Goal: Task Accomplishment & Management: Manage account settings

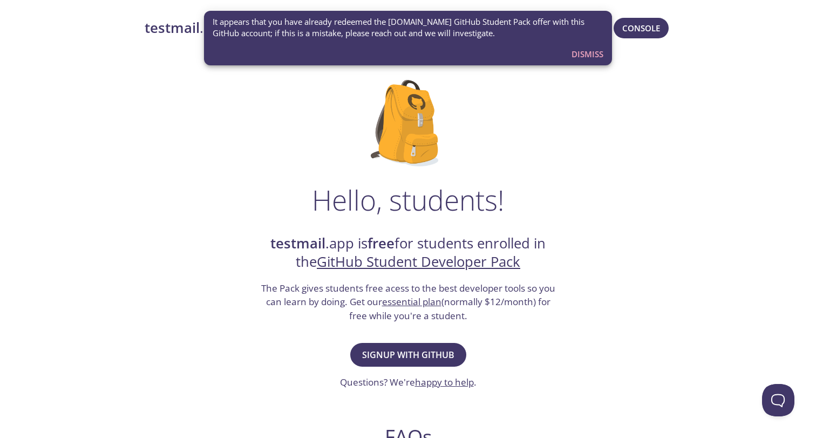
click at [593, 49] on span "Dismiss" at bounding box center [588, 54] width 32 height 14
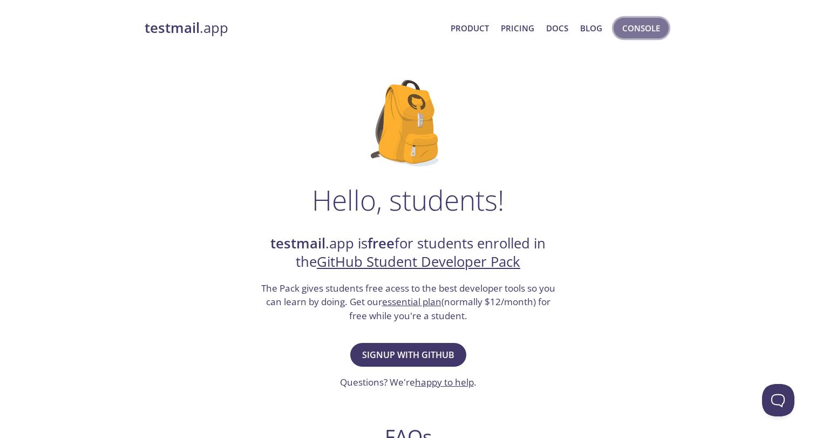
click at [640, 28] on span "Console" at bounding box center [641, 28] width 38 height 14
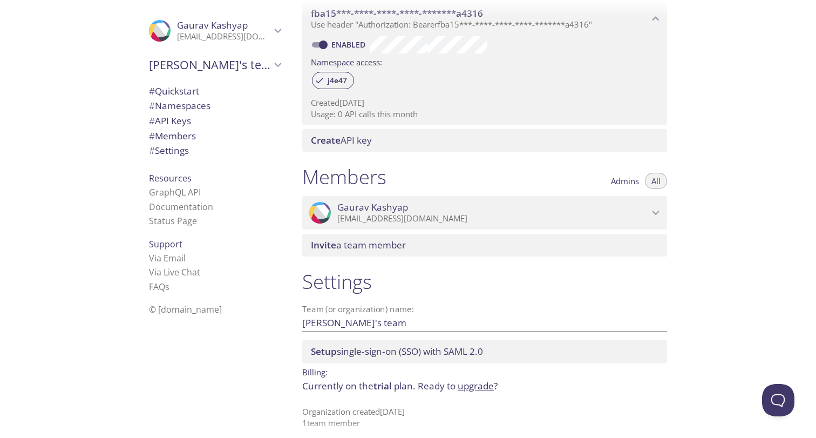
scroll to position [321, 0]
click at [471, 380] on link "upgrade" at bounding box center [476, 386] width 36 height 12
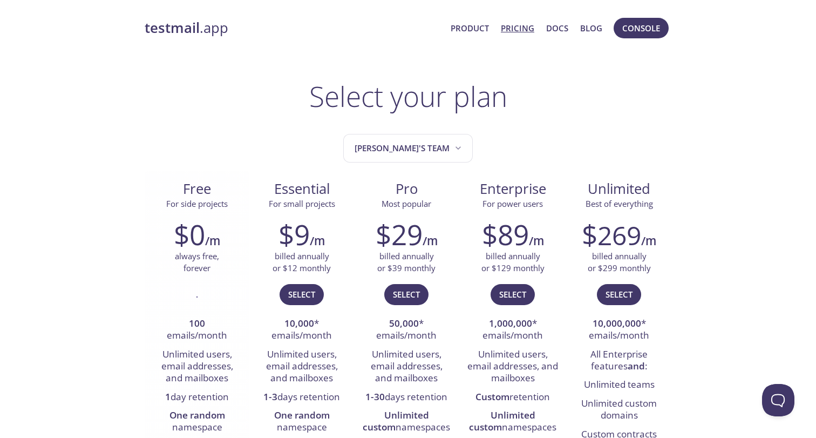
click at [209, 295] on div "." at bounding box center [197, 298] width 89 height 31
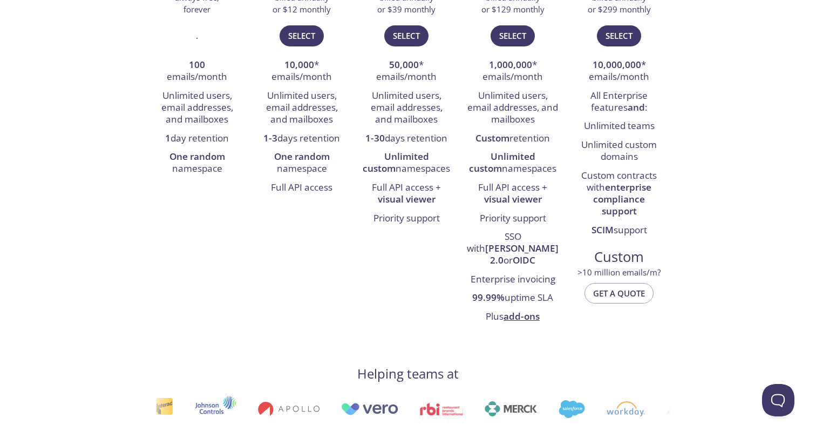
scroll to position [264, 0]
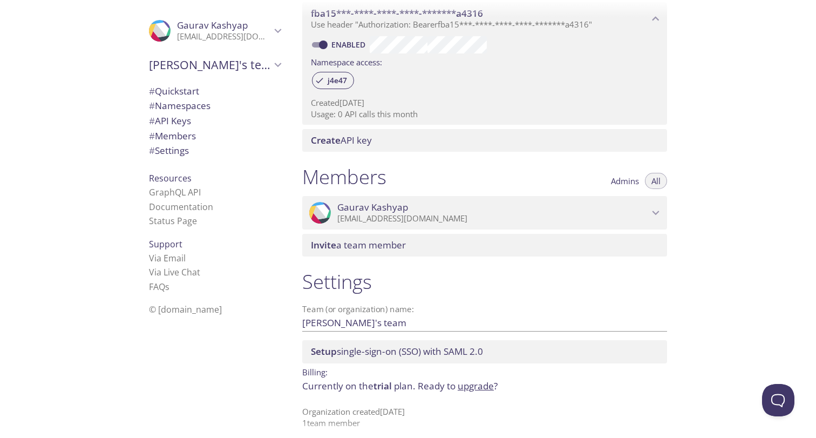
scroll to position [321, 0]
click at [385, 383] on span "trial" at bounding box center [382, 386] width 18 height 12
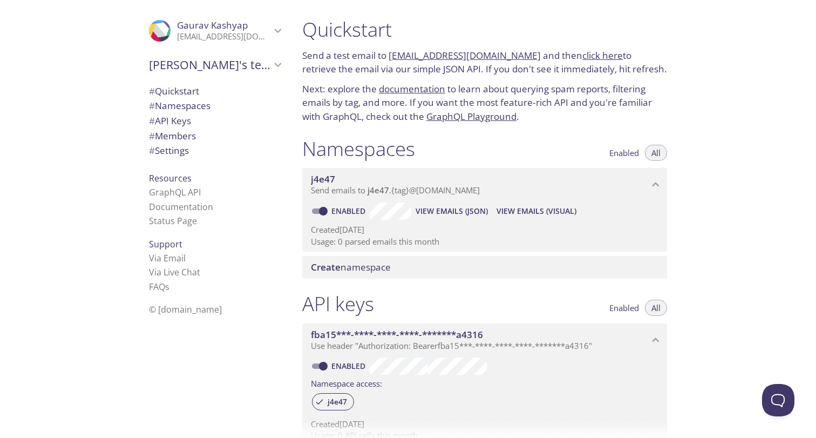
scroll to position [0, 0]
click at [518, 209] on span "View Emails (Visual)" at bounding box center [537, 211] width 80 height 13
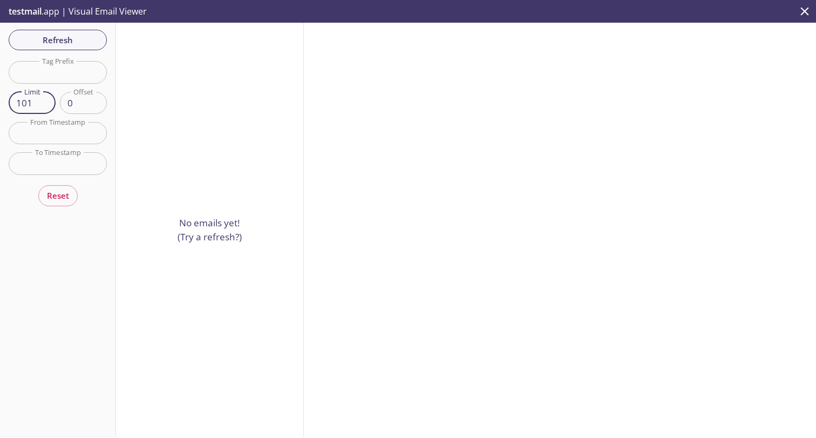
click at [46, 101] on input "101" at bounding box center [32, 103] width 47 height 22
click at [83, 189] on div "Refresh Filters Tag Prefix Tag Prefix Limit 100 Limit Offset 0 Offset From Time…" at bounding box center [58, 230] width 116 height 414
click at [44, 101] on input "101" at bounding box center [32, 103] width 47 height 22
click at [60, 185] on button "Reset" at bounding box center [57, 195] width 39 height 21
type input "100"
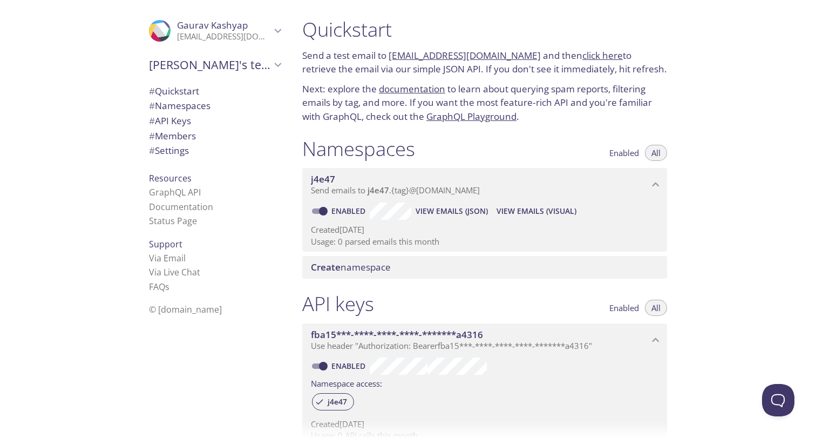
click at [276, 32] on icon "Gaurav Kashyap" at bounding box center [278, 31] width 14 height 14
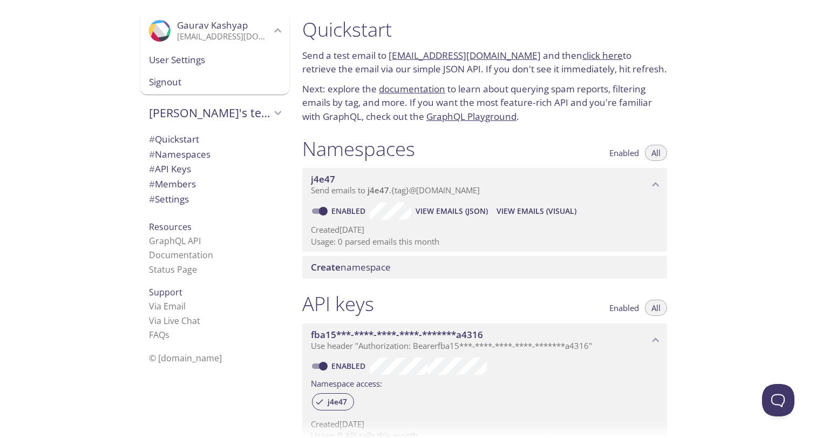
click at [241, 80] on span "Signout" at bounding box center [215, 82] width 132 height 14
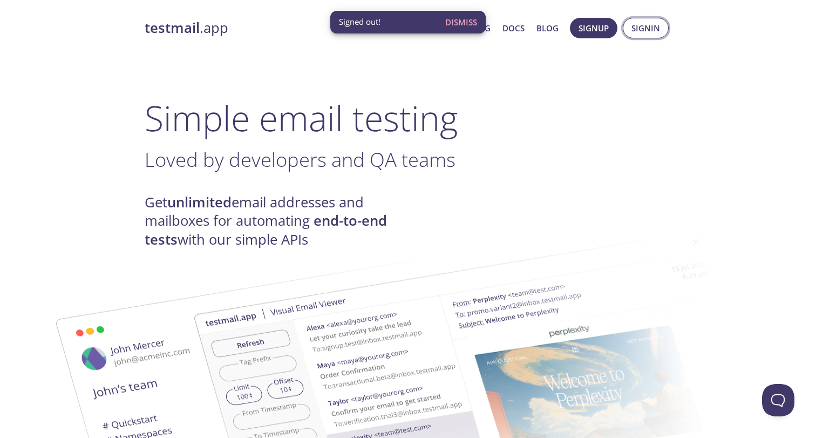
click at [648, 33] on span "Signin" at bounding box center [645, 28] width 29 height 14
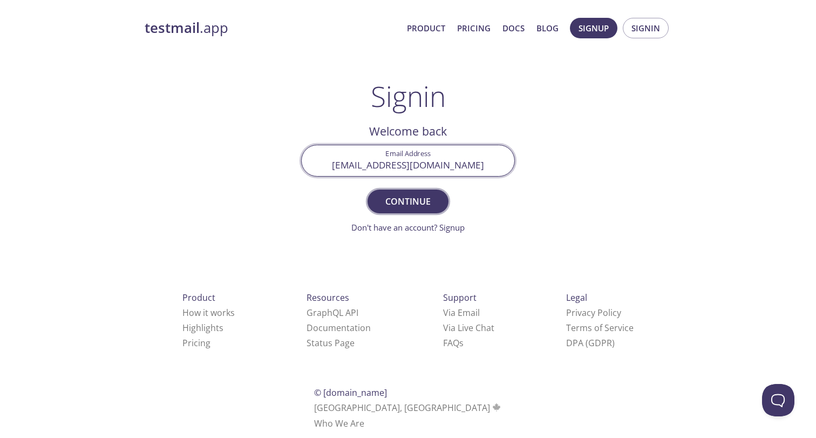
type input "[EMAIL_ADDRESS][DOMAIN_NAME]"
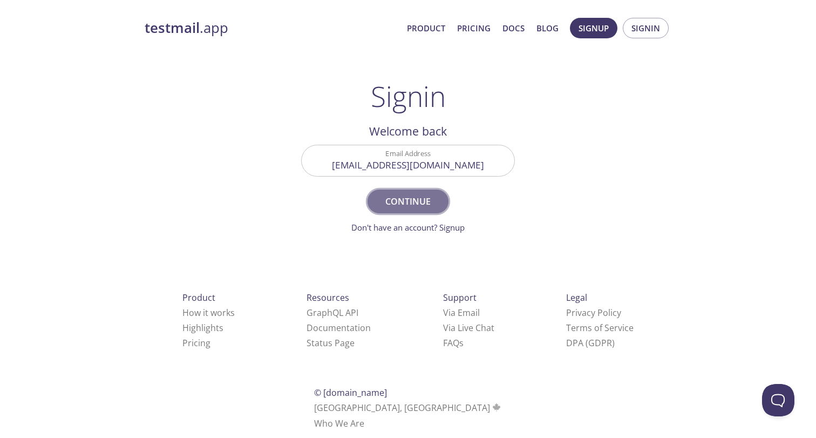
click at [398, 200] on span "Continue" at bounding box center [407, 201] width 57 height 15
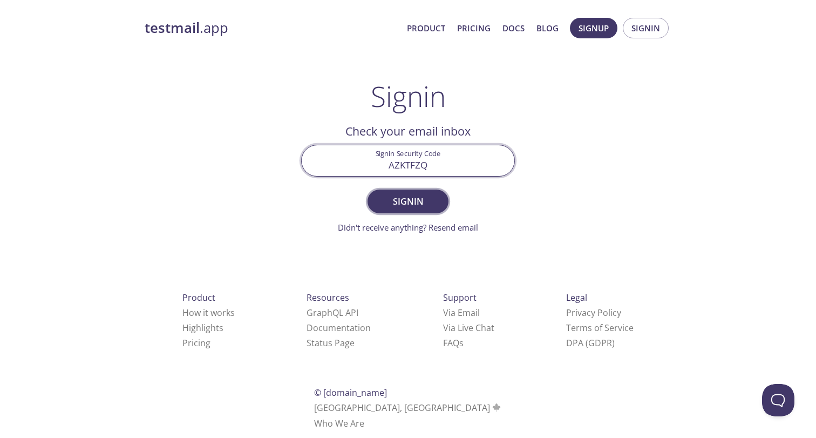
type input "AZKTFZQ"
click at [396, 194] on span "Signin" at bounding box center [407, 201] width 57 height 15
